Goal: Task Accomplishment & Management: Manage account settings

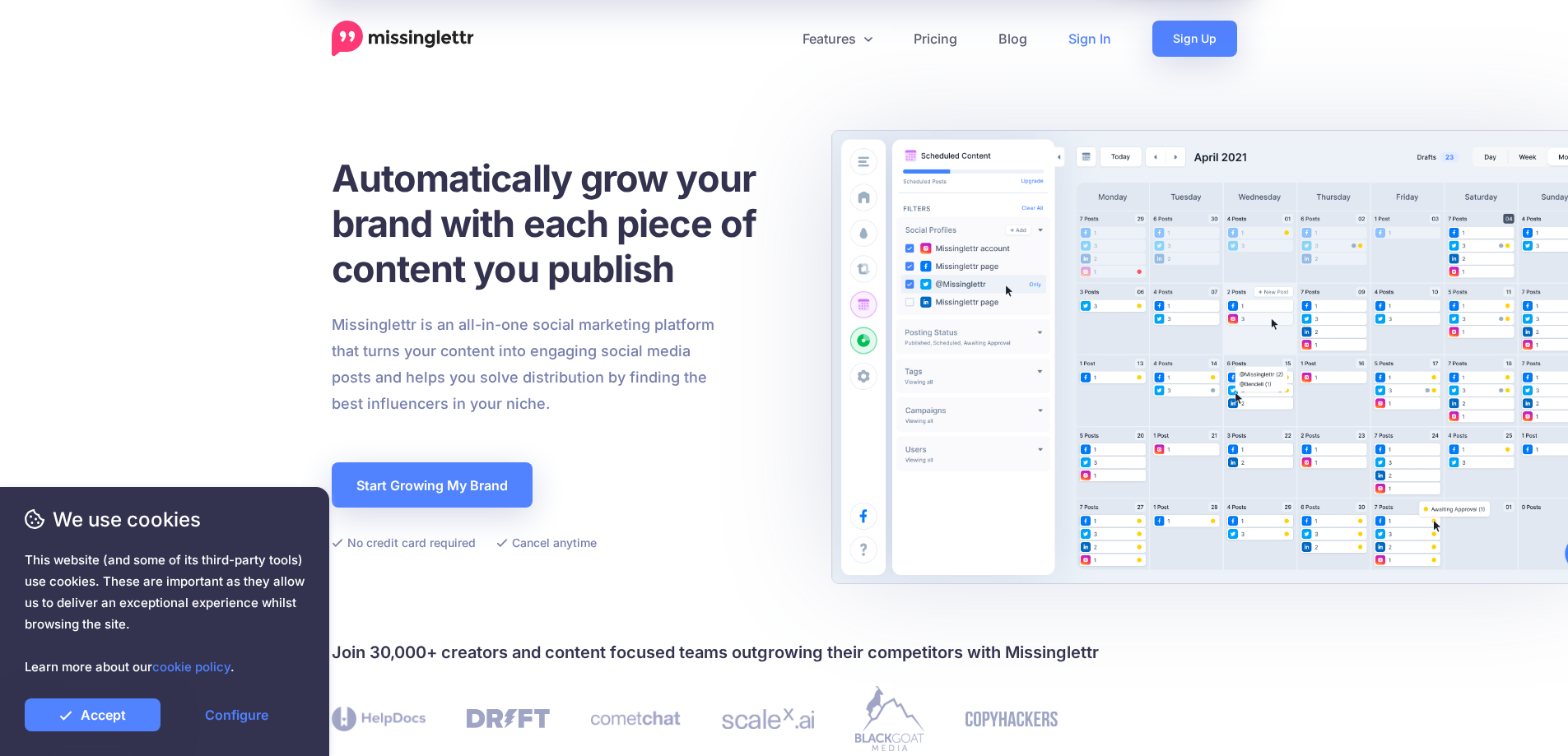
click at [1084, 35] on link "Sign In" at bounding box center [1089, 39] width 84 height 36
click at [131, 708] on link "Accept" at bounding box center [93, 715] width 136 height 33
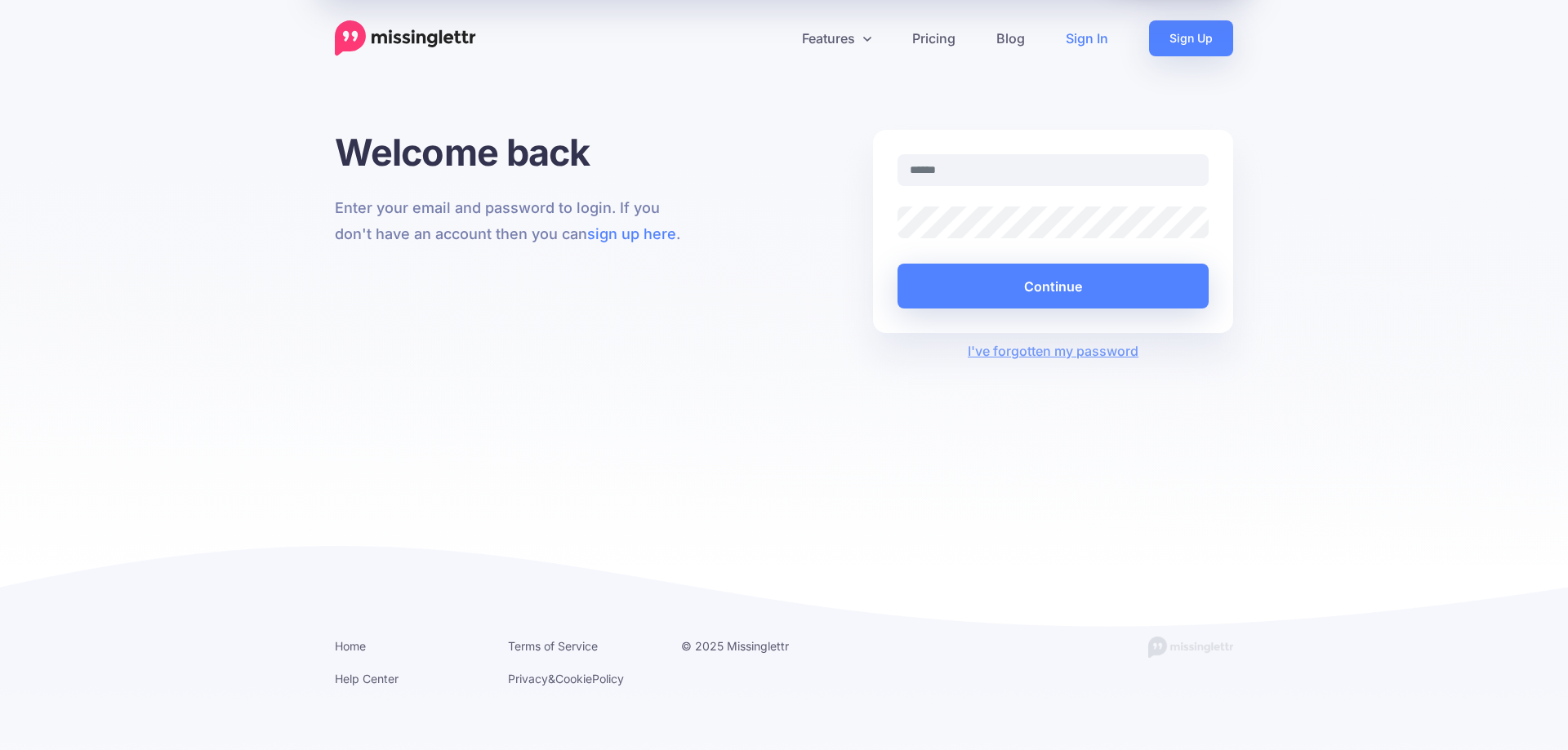
type input "**********"
click at [1060, 283] on button "Continue" at bounding box center [1053, 286] width 311 height 45
